Goal: Entertainment & Leisure: Consume media (video, audio)

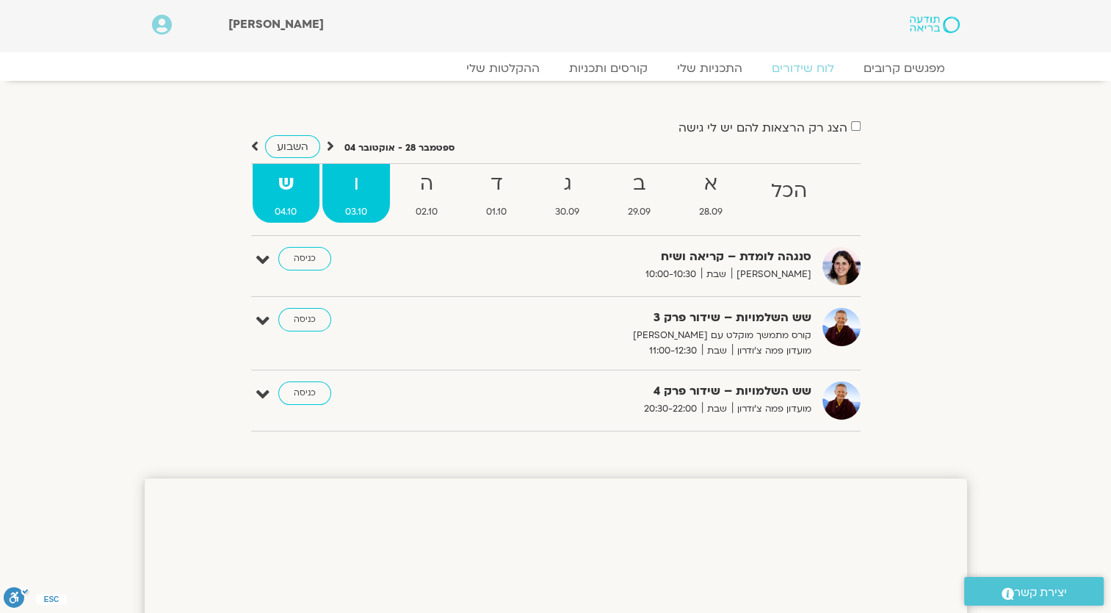
click at [358, 200] on strong "ו" at bounding box center [356, 183] width 68 height 33
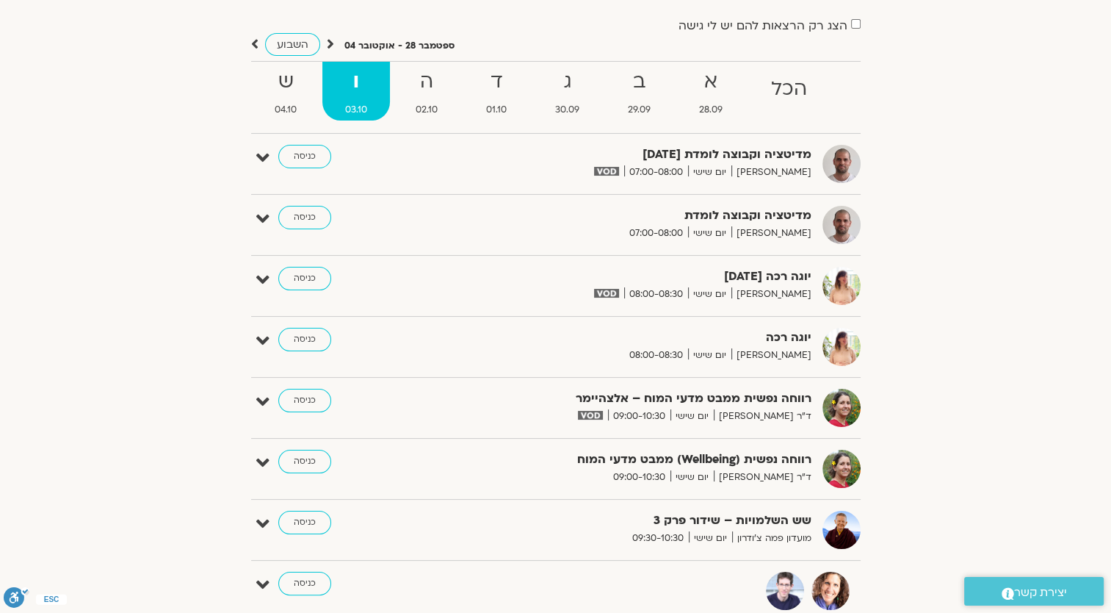
scroll to position [147, 0]
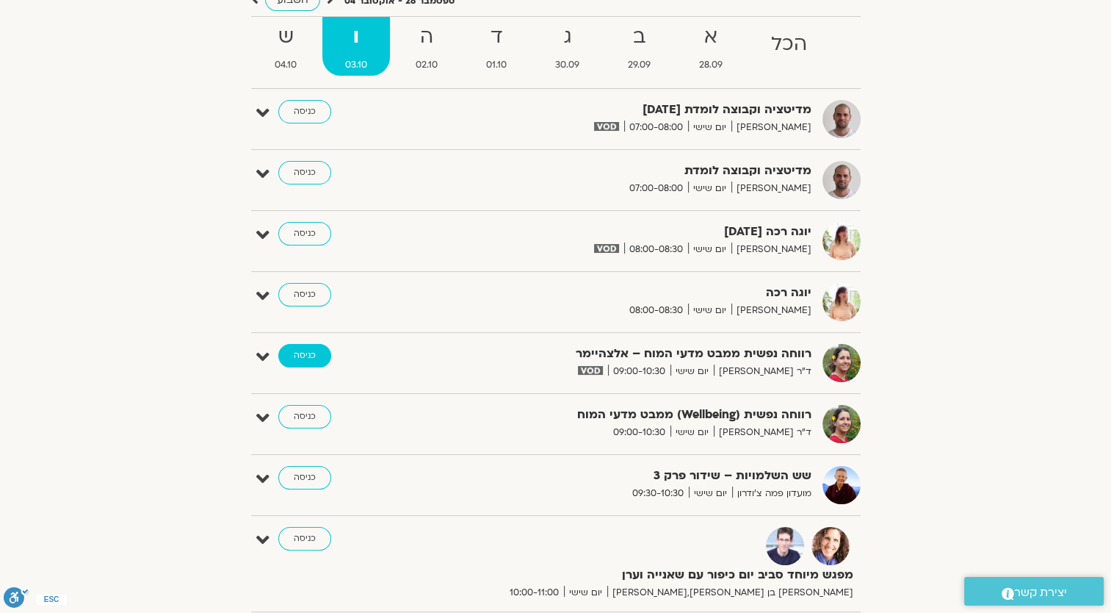
click at [316, 355] on link "כניסה" at bounding box center [304, 356] width 53 height 24
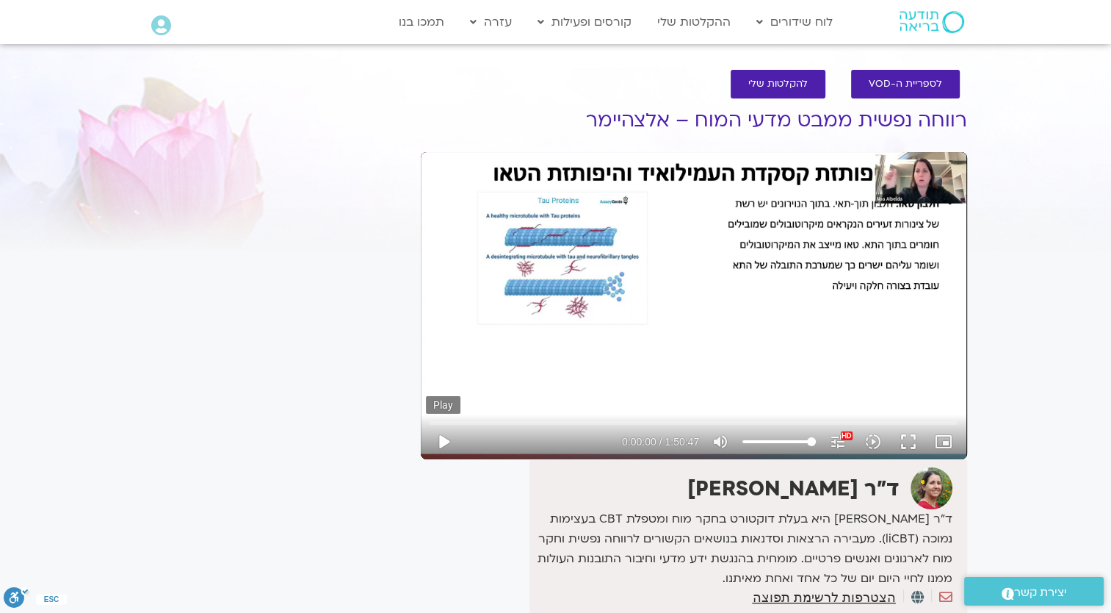
click at [447, 439] on button "play_arrow" at bounding box center [443, 441] width 35 height 35
click at [439, 419] on input "Seek" at bounding box center [693, 422] width 527 height 9
click at [452, 419] on input "Seek" at bounding box center [693, 422] width 527 height 9
click at [474, 419] on input "Seek" at bounding box center [693, 422] width 527 height 9
click at [911, 441] on button "fullscreen" at bounding box center [908, 441] width 35 height 35
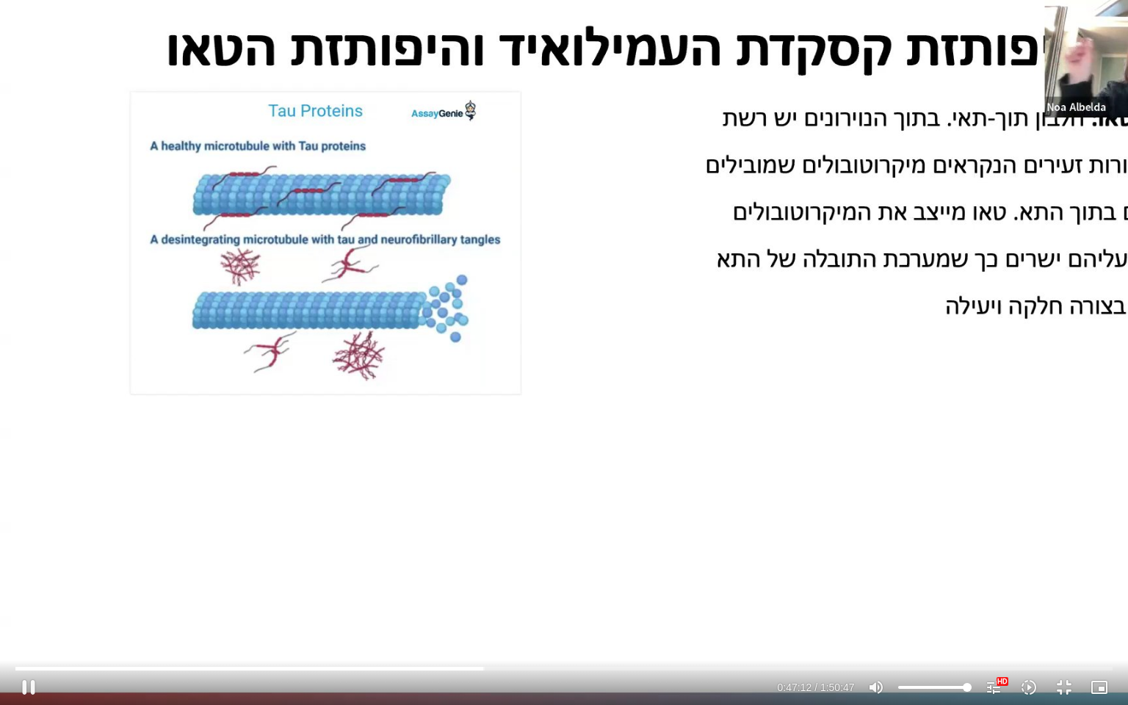
click at [544, 465] on div "Skip Ad 8:10 pause 0:47:12 / 1:50:47 volume_up Mute tune Resolution Auto 1080p …" at bounding box center [564, 352] width 1128 height 705
type input "2832.754851"
